Goal: Ask a question

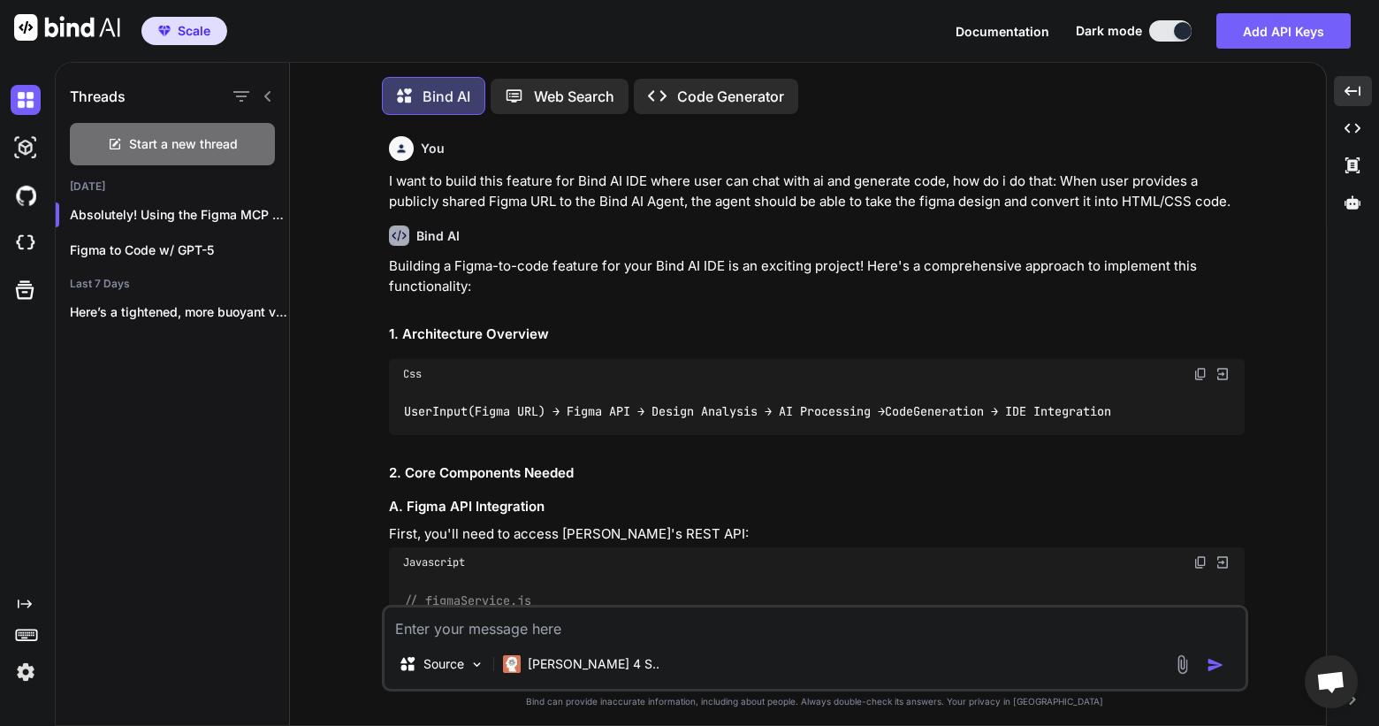
scroll to position [17560, 0]
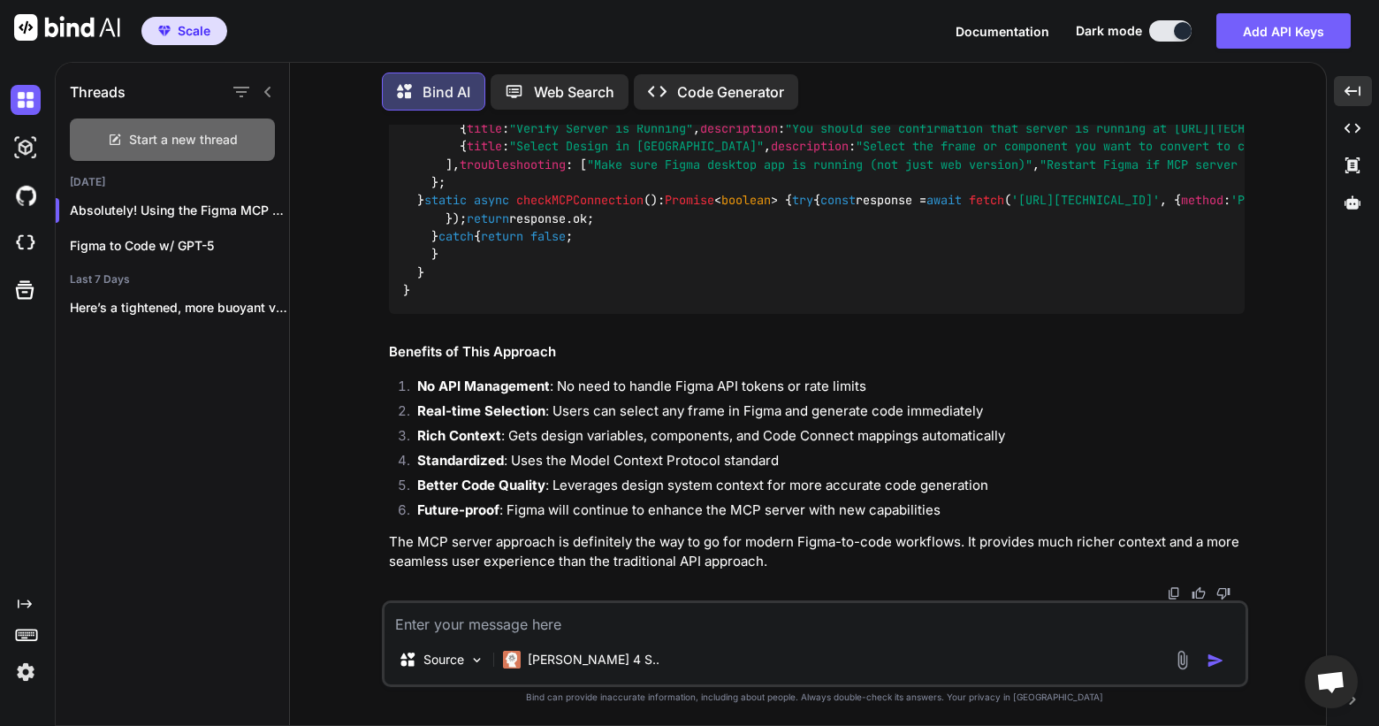
click at [177, 131] on span "Start a new thread" at bounding box center [183, 140] width 109 height 18
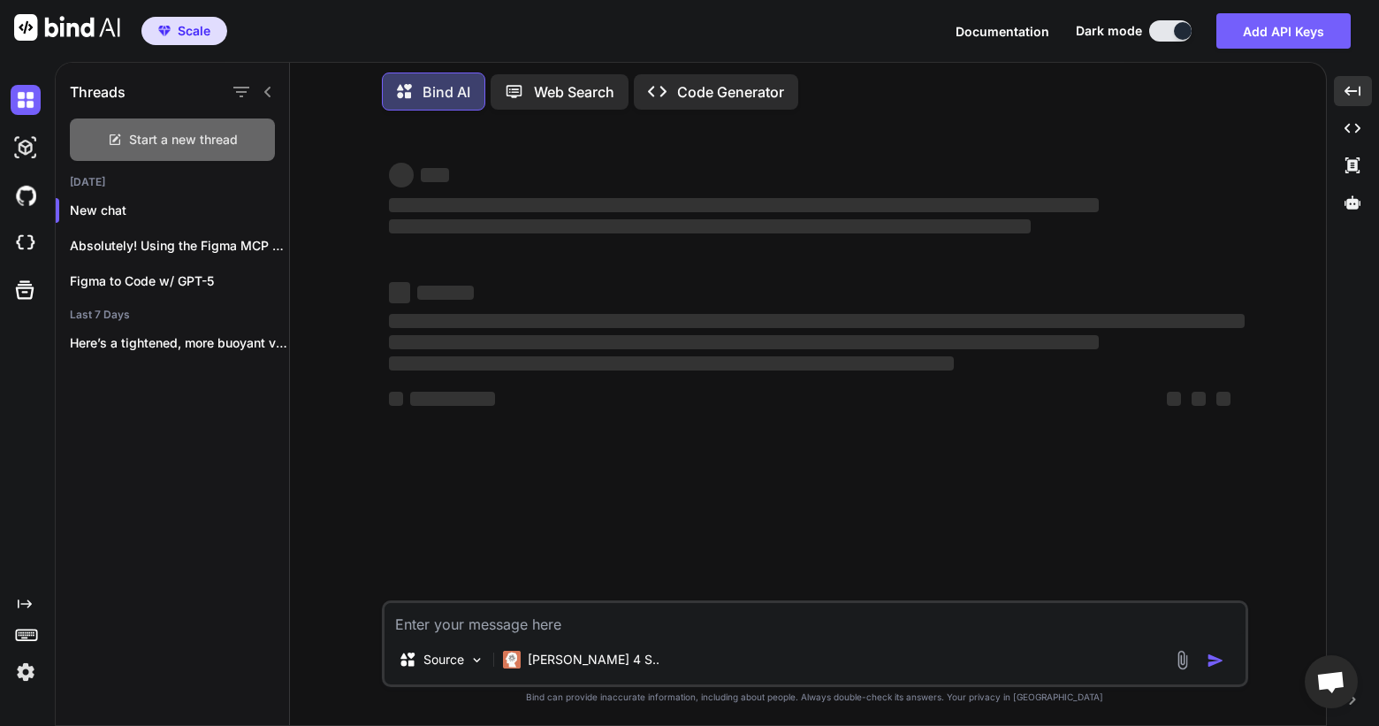
scroll to position [0, 0]
click at [527, 665] on div "[PERSON_NAME] 4 S.." at bounding box center [581, 660] width 157 height 18
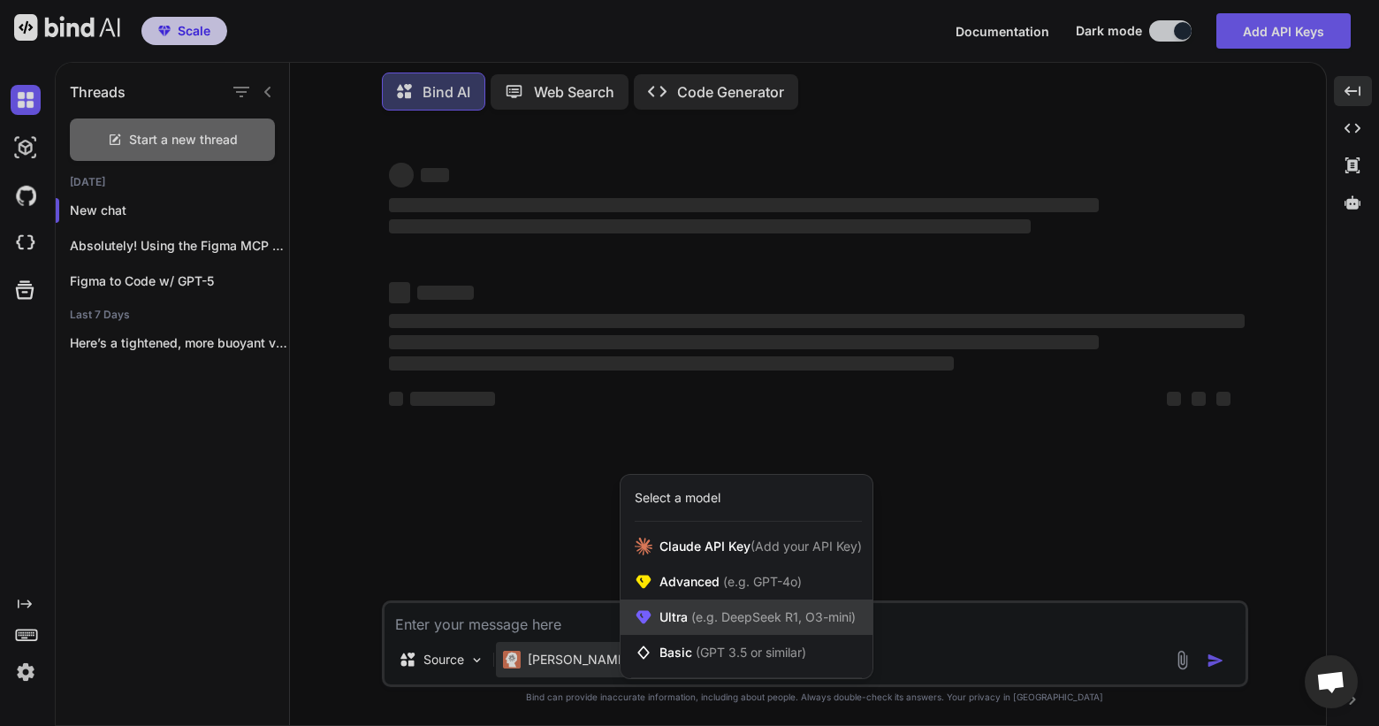
click at [633, 612] on div "Ultra (e.g. DeepSeek R1, O3-mini)" at bounding box center [747, 616] width 252 height 35
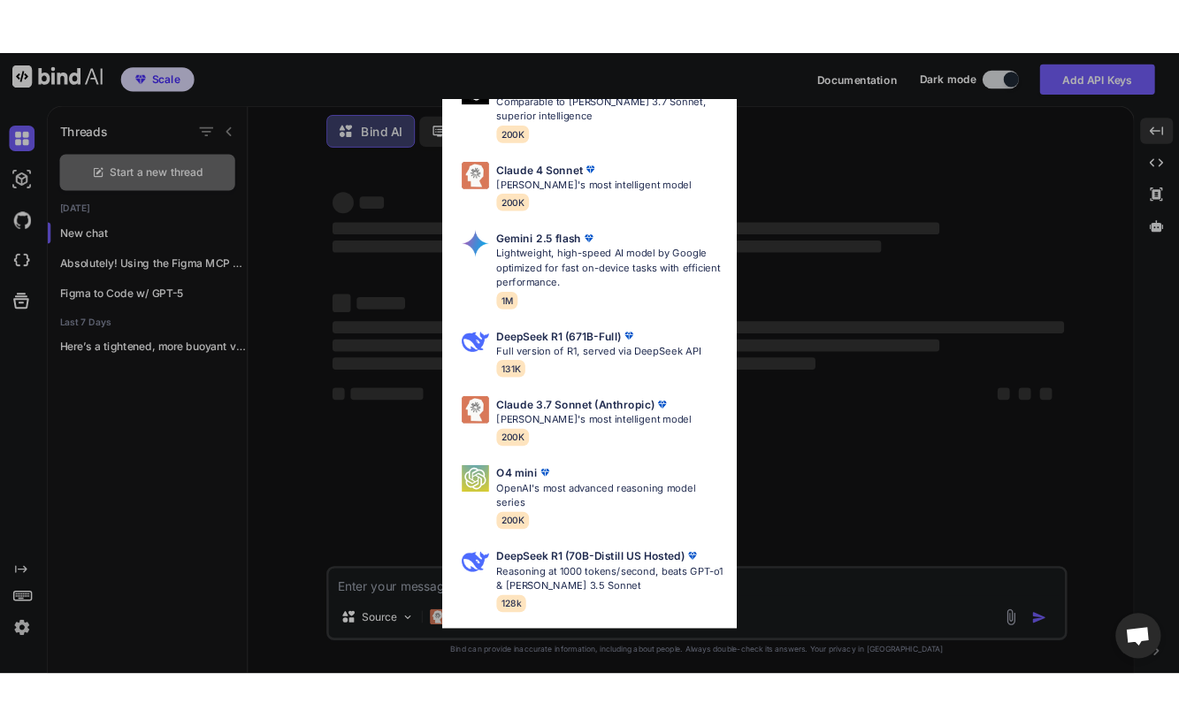
scroll to position [491, 0]
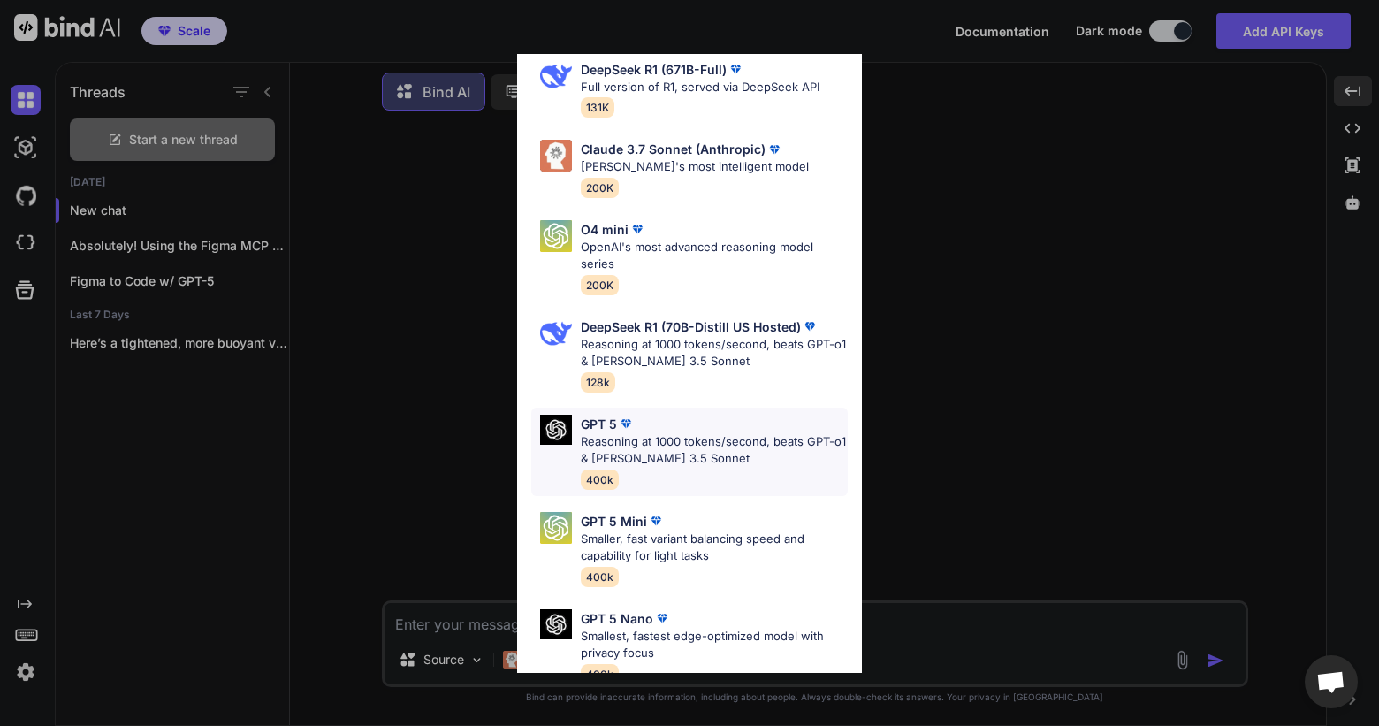
click at [695, 443] on p "Reasoning at 1000 tokens/second, beats GPT-o1 & [PERSON_NAME] 3.5 Sonnet" at bounding box center [714, 450] width 267 height 34
type textarea "x"
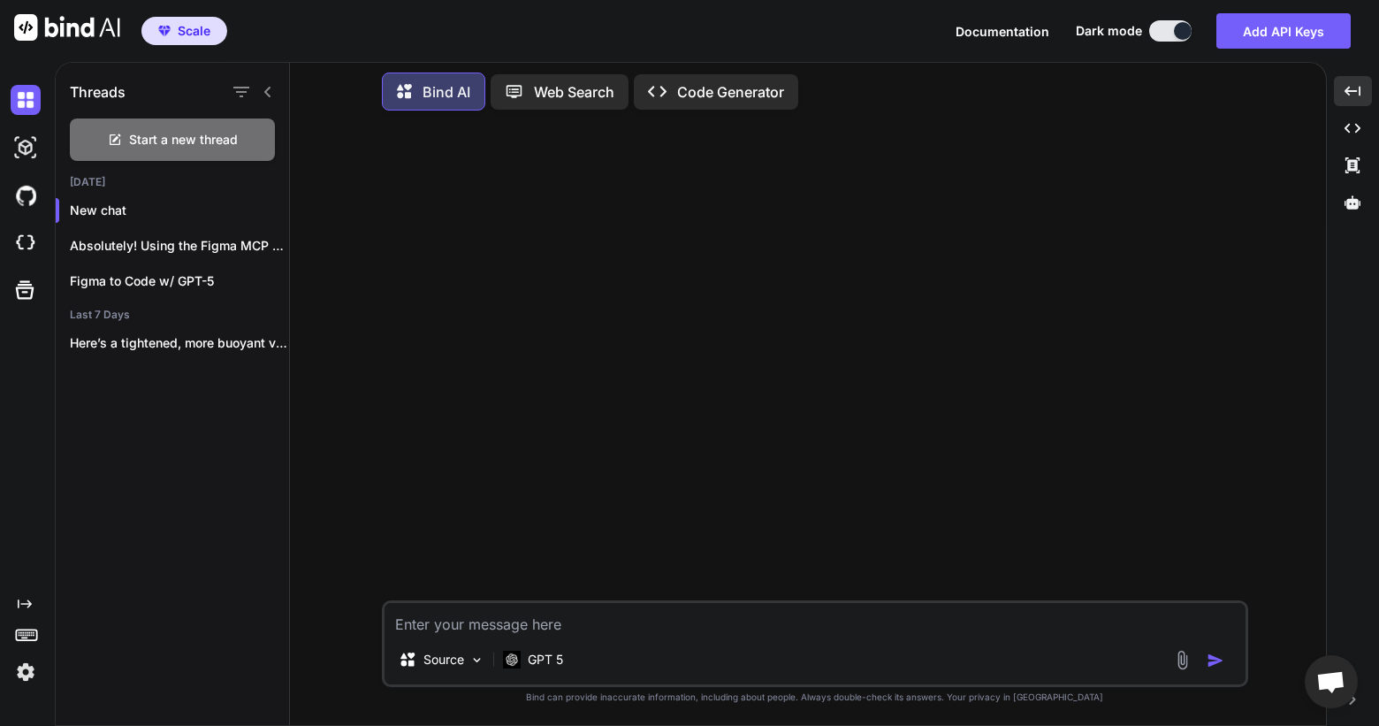
click at [575, 614] on textarea at bounding box center [815, 619] width 861 height 32
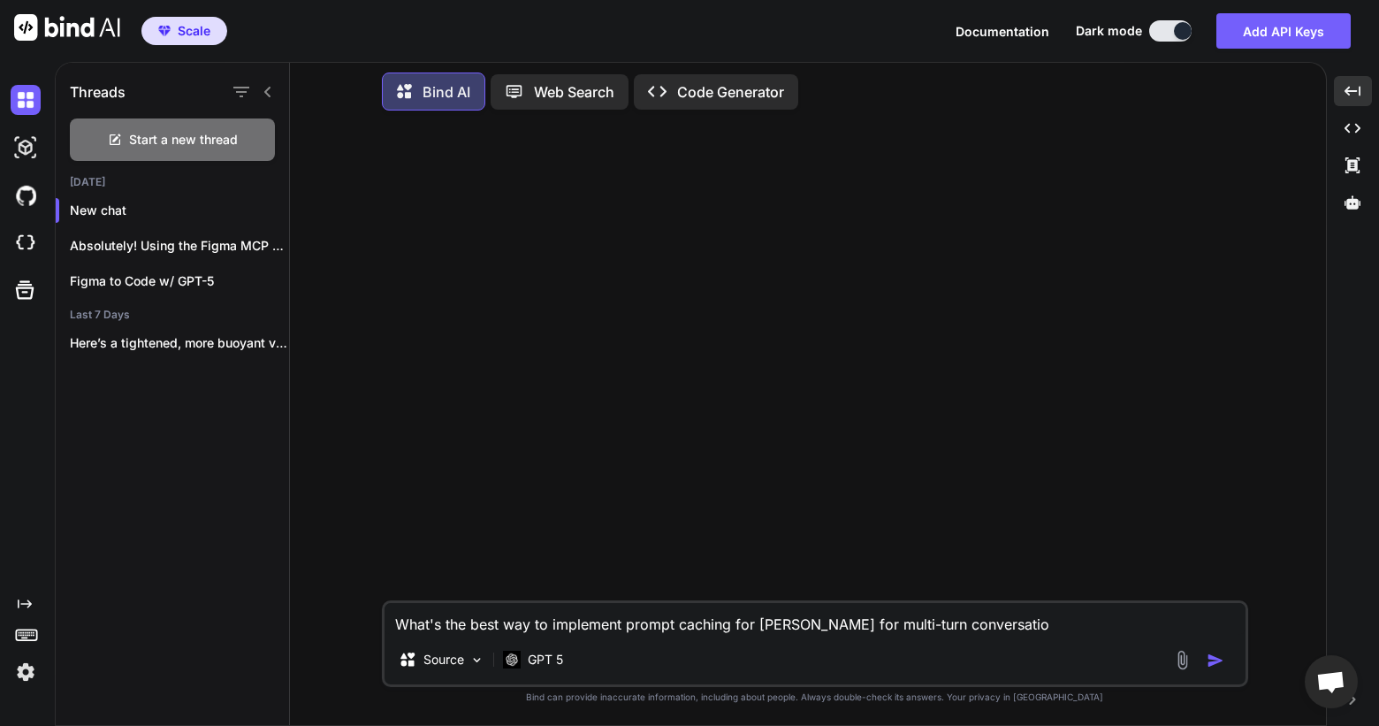
type textarea "What's the best way to implement prompt caching for [PERSON_NAME] for multi-tur…"
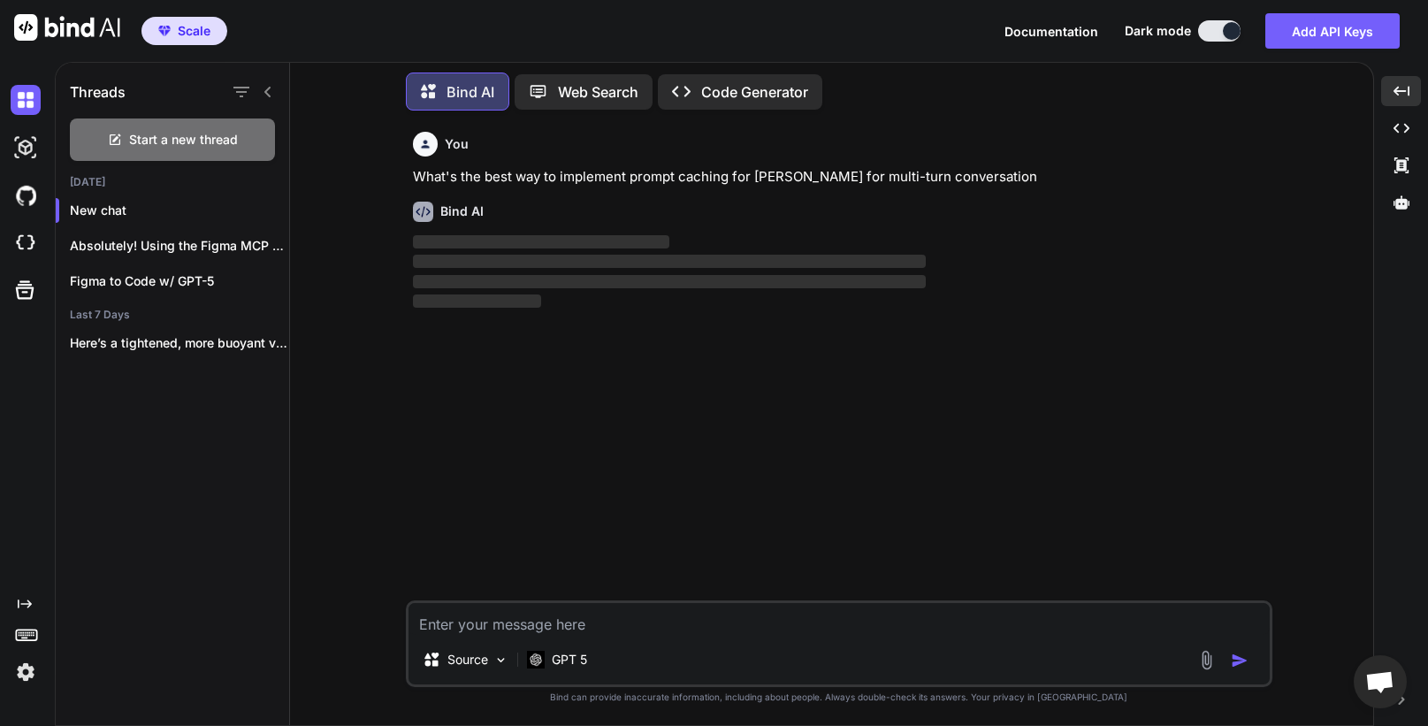
click at [274, 92] on icon at bounding box center [268, 92] width 14 height 14
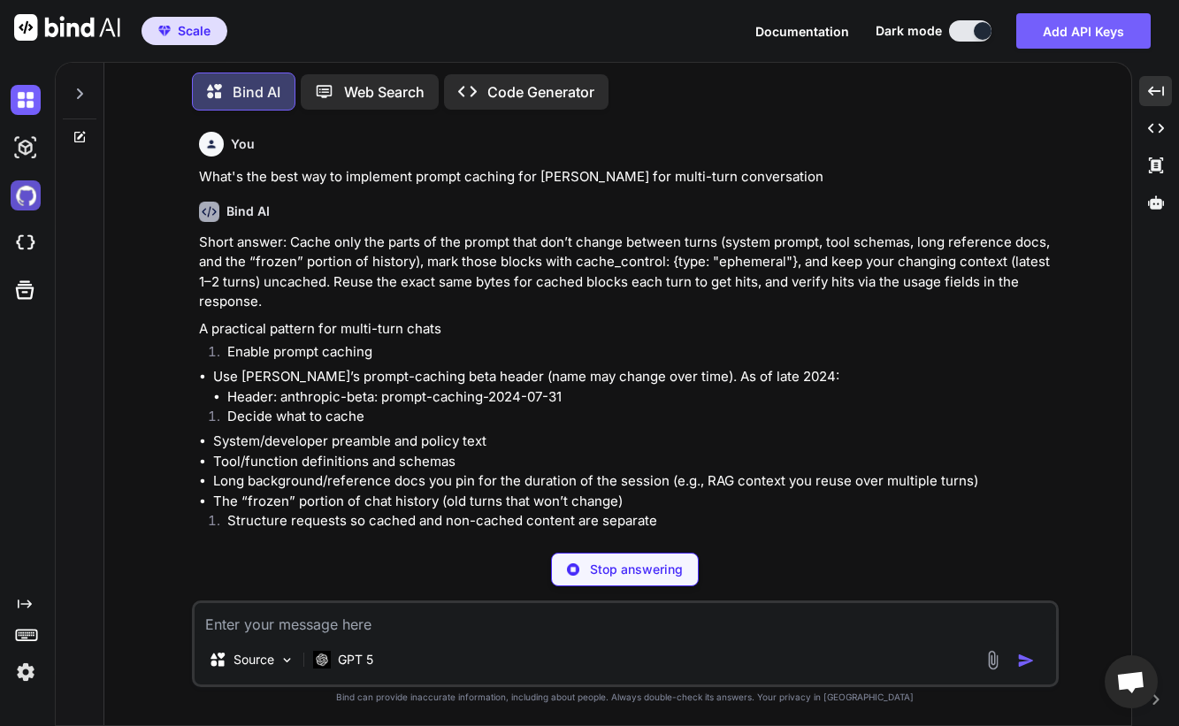
click at [20, 200] on img at bounding box center [26, 195] width 30 height 30
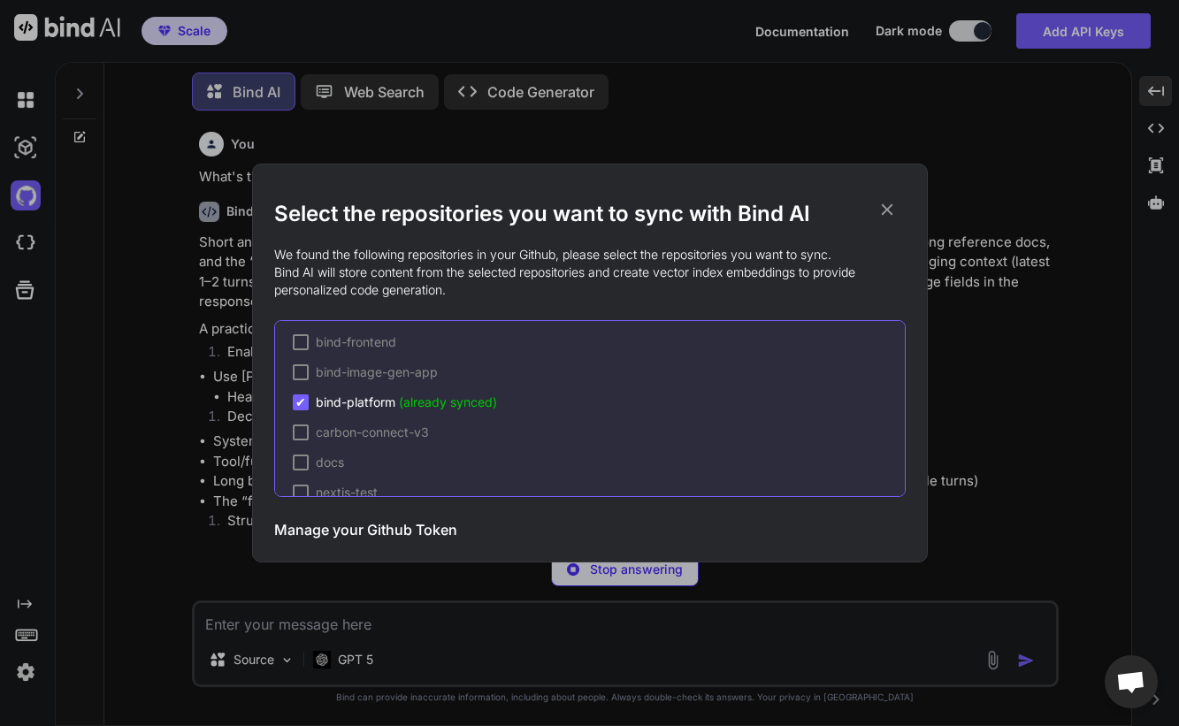
scroll to position [87, 0]
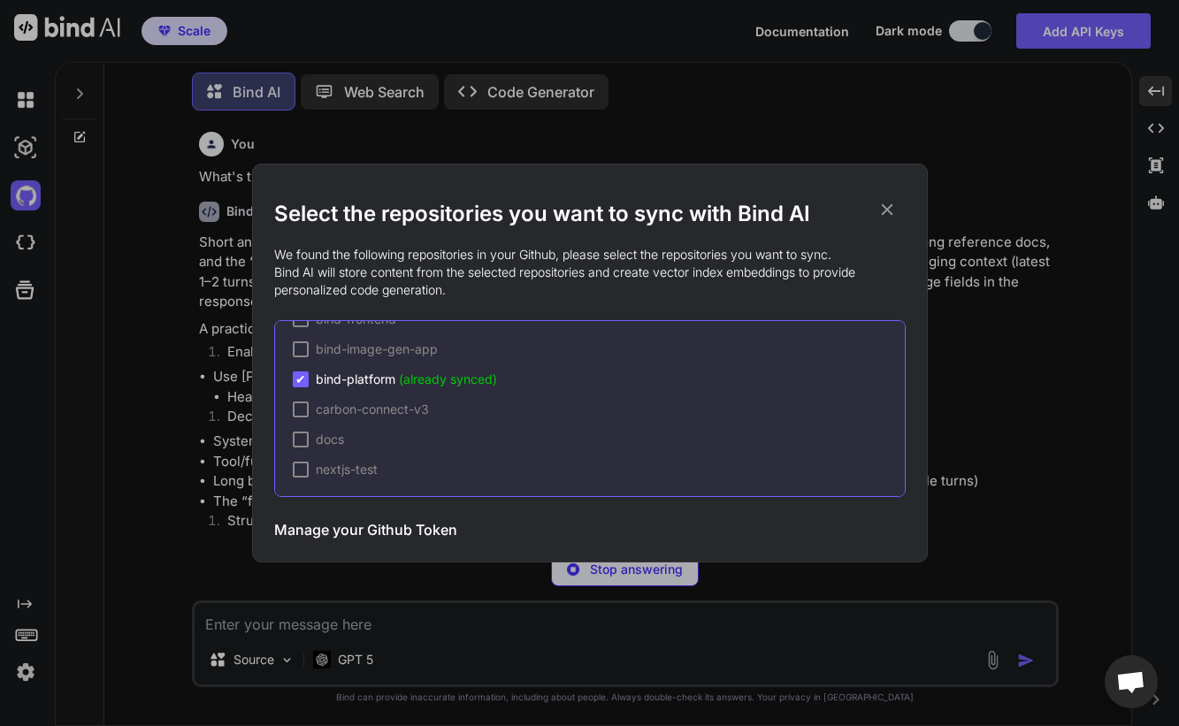
click at [890, 210] on icon at bounding box center [886, 209] width 19 height 19
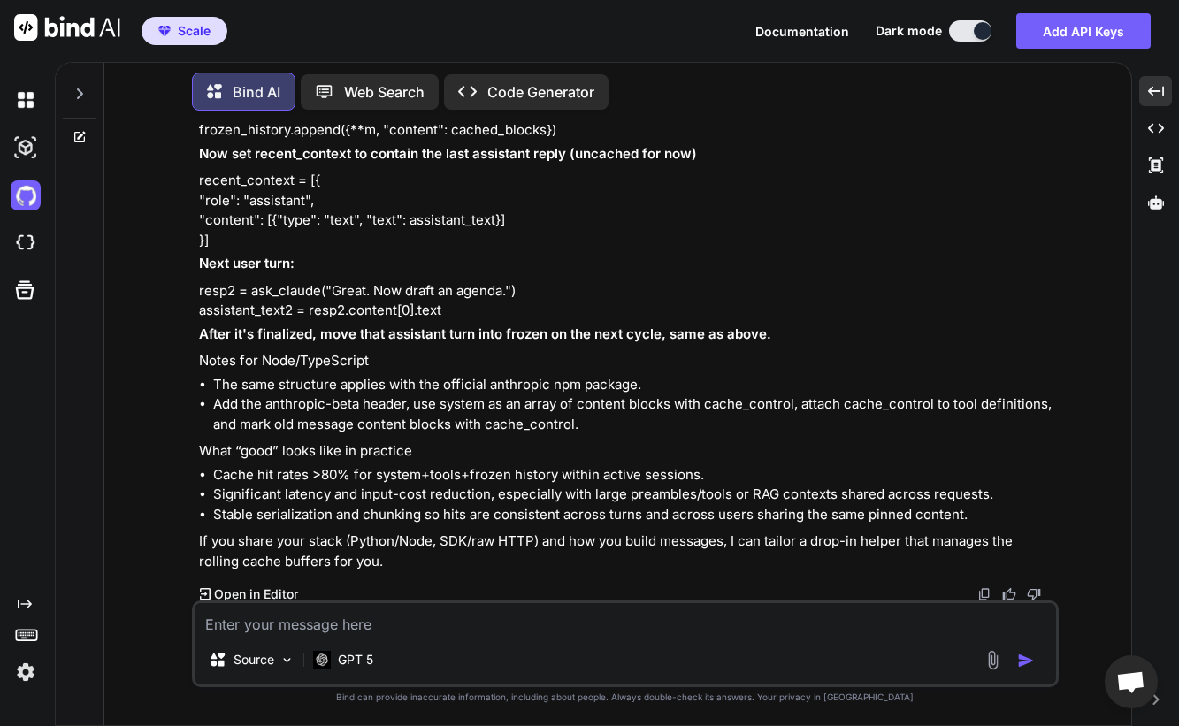
scroll to position [2078, 0]
click at [348, 624] on textarea at bounding box center [625, 619] width 861 height 32
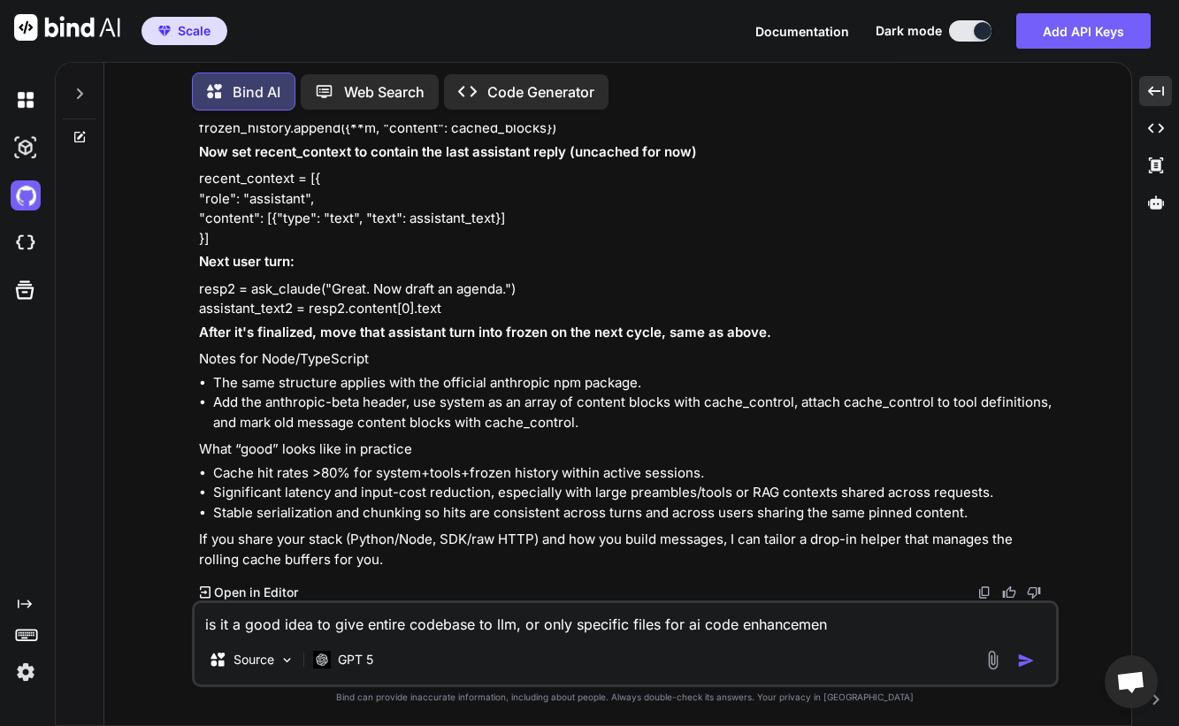
type textarea "is it a good idea to give entire codebase to llm, or only specific files for ai…"
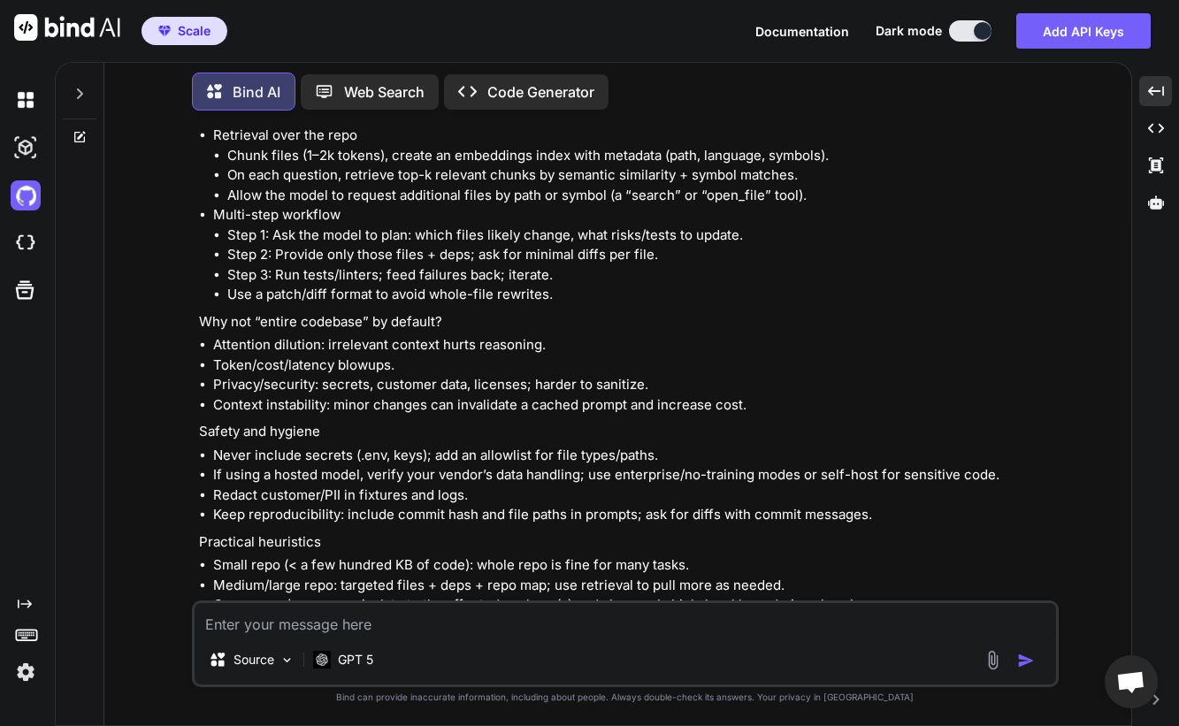
scroll to position [3352, 0]
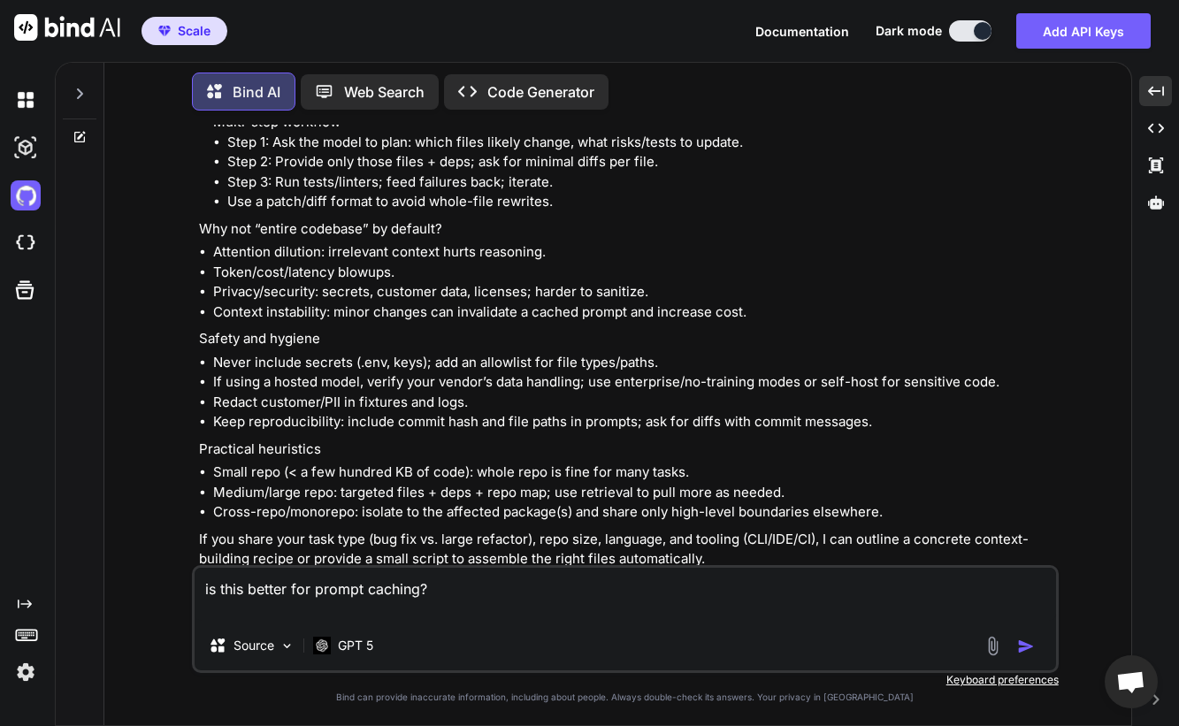
paste textarea "individually cache each file separately. In the subsequent user queries, when f…"
type textarea "is this better for prompt caching? individually cache each file separately. In …"
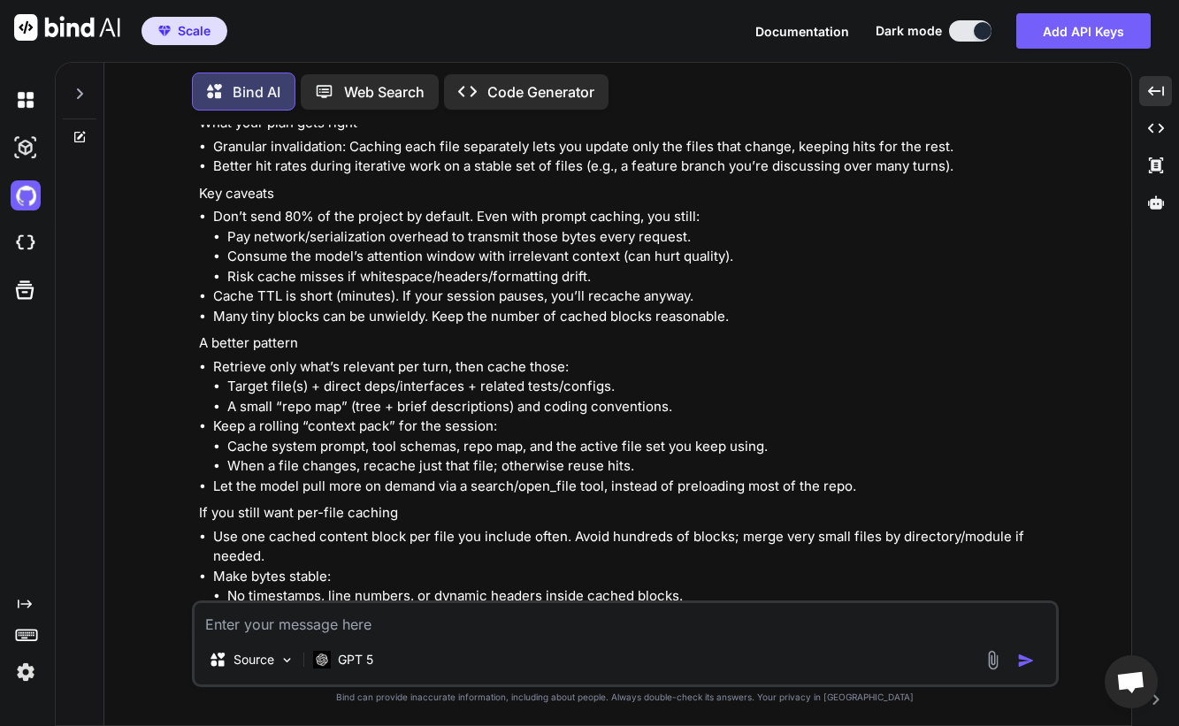
scroll to position [4308, 0]
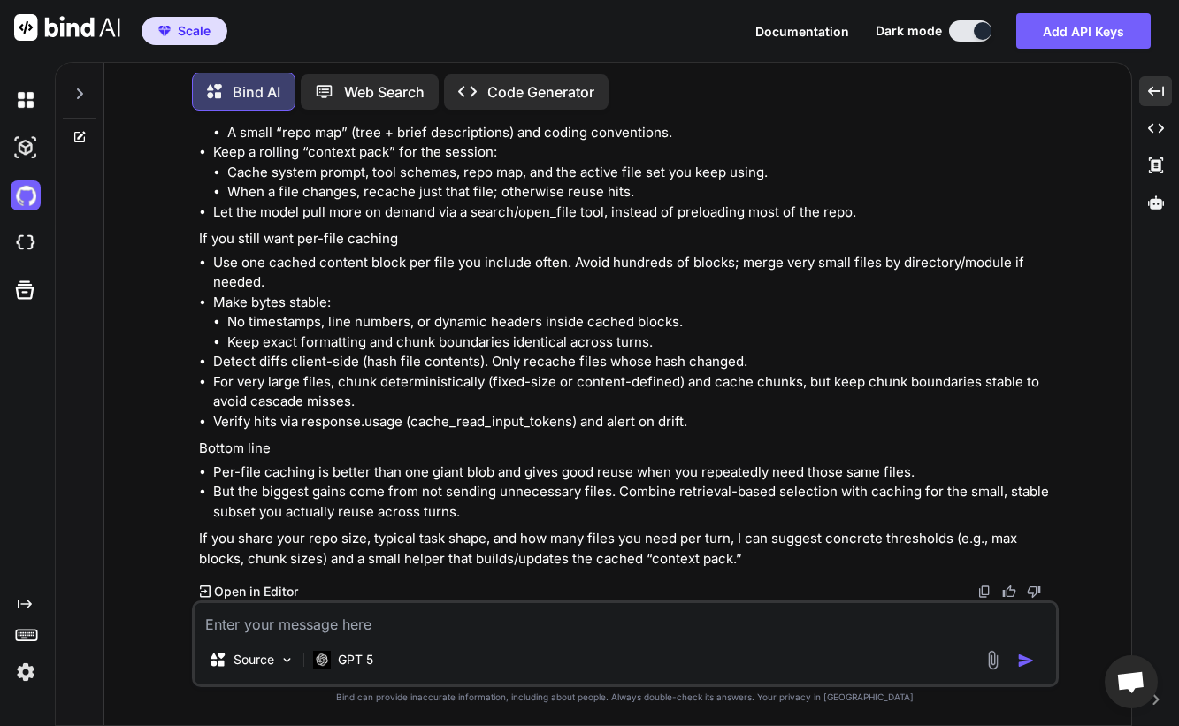
click at [289, 621] on textarea at bounding box center [625, 619] width 861 height 32
type textarea "can i ttl 1 hr for [PERSON_NAME]"
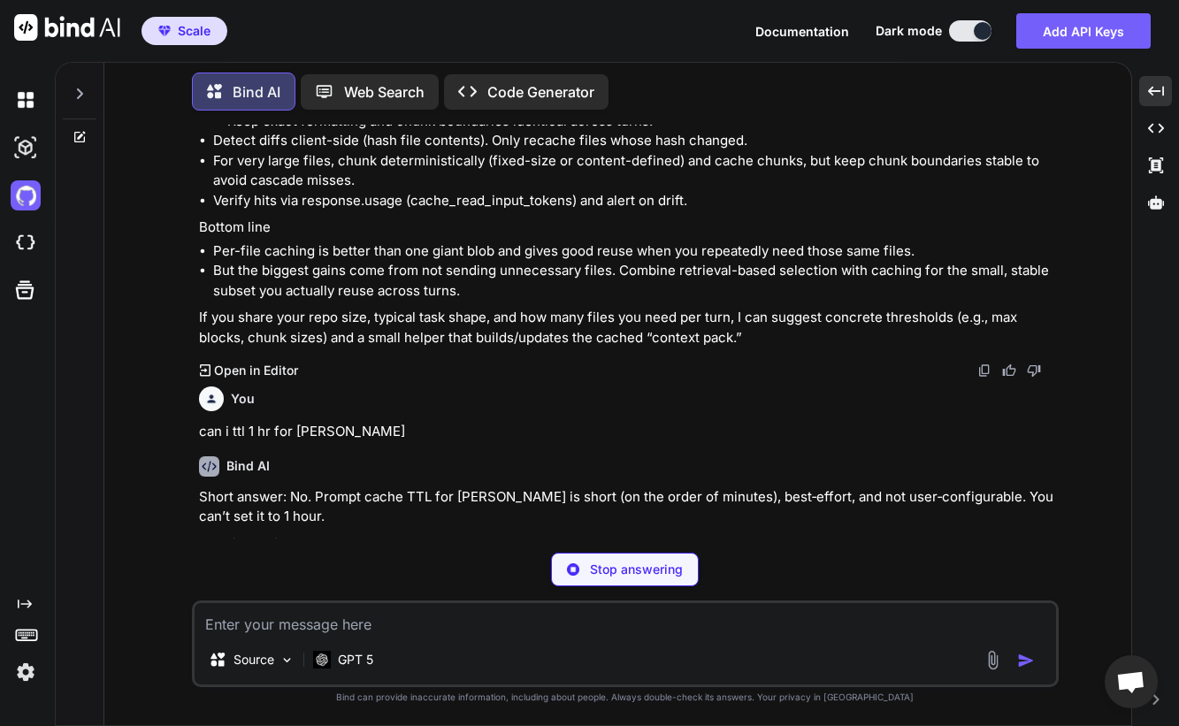
scroll to position [4699, 0]
